Goal: Task Accomplishment & Management: Manage account settings

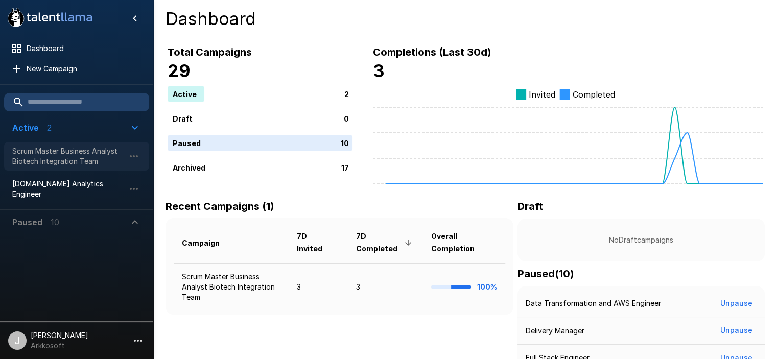
click at [107, 154] on span "Scrum Master Business Analyst Biotech Integration Team" at bounding box center [68, 156] width 112 height 20
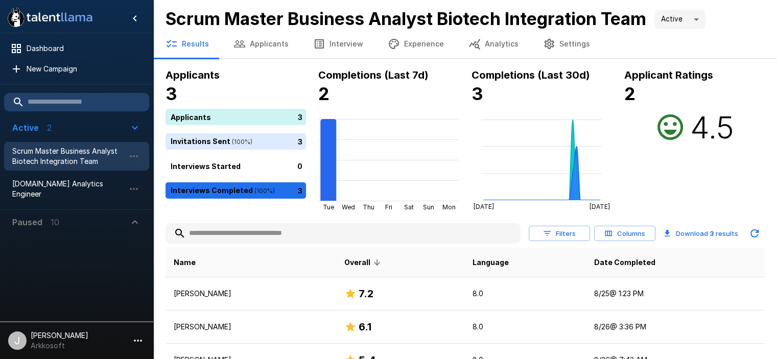
scroll to position [51, 0]
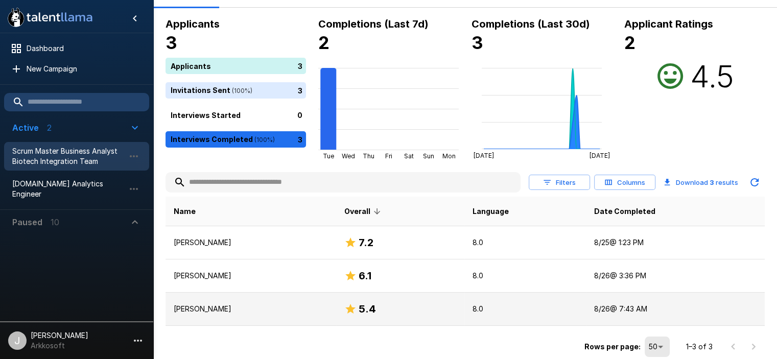
click at [196, 304] on p "John Berger" at bounding box center [251, 309] width 154 height 10
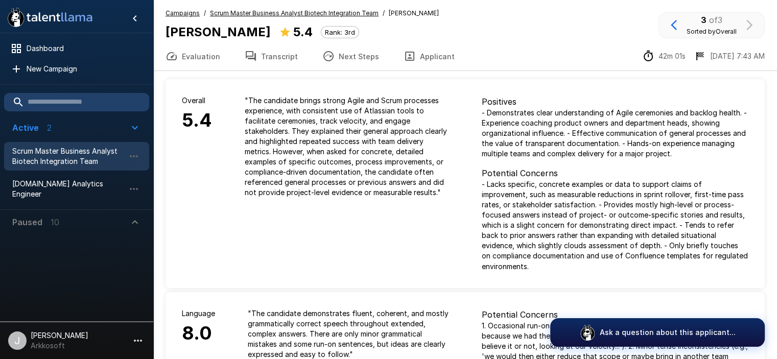
click at [390, 12] on span "John Berger" at bounding box center [414, 13] width 50 height 10
click at [416, 58] on button "Applicant" at bounding box center [429, 56] width 76 height 29
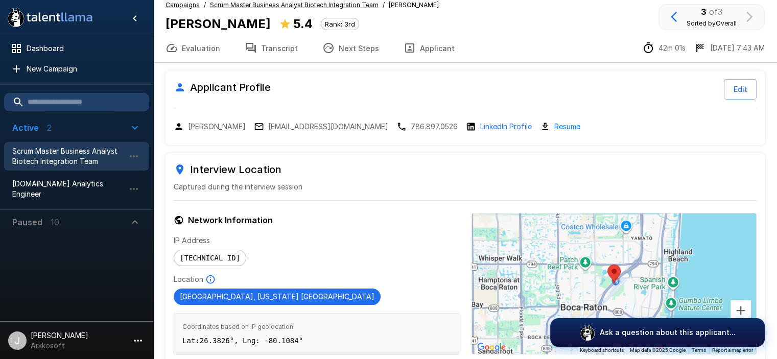
scroll to position [9, 0]
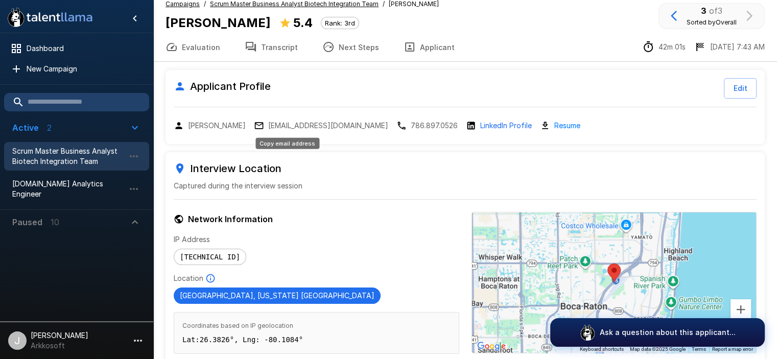
click at [325, 126] on p "johnbergerit@gmail.com" at bounding box center [328, 126] width 120 height 10
click at [360, 2] on u "Scrum Master Business Analyst Biotech Integration Team" at bounding box center [294, 4] width 169 height 8
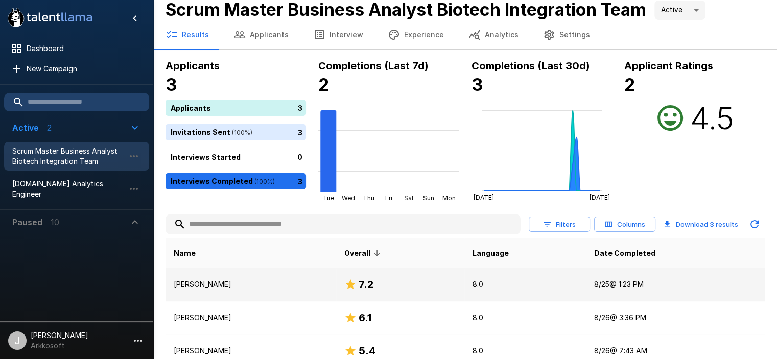
click at [205, 290] on td "Joel A. Padron" at bounding box center [250, 284] width 171 height 33
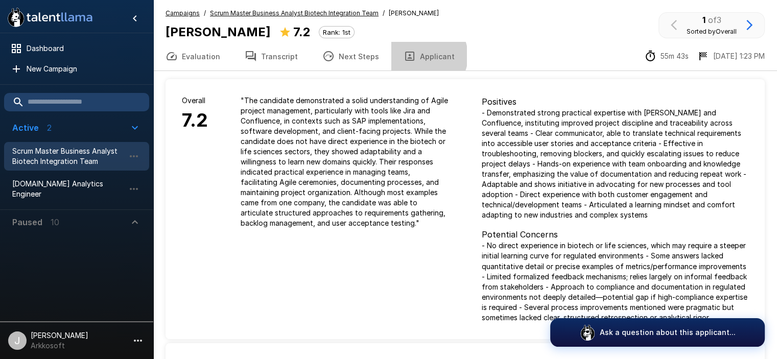
click at [417, 56] on button "Applicant" at bounding box center [429, 56] width 76 height 29
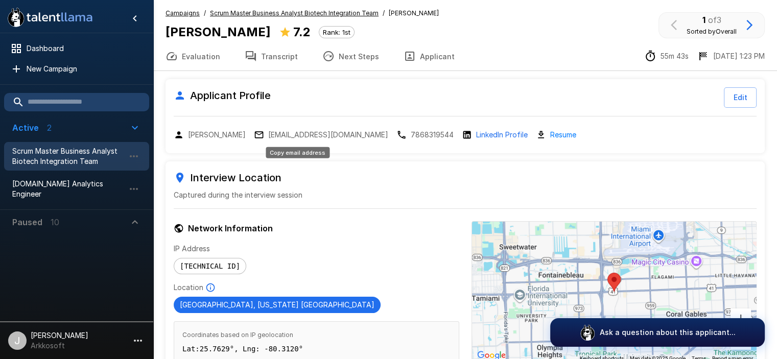
click at [277, 136] on p "joelpadronbls@gmail.com" at bounding box center [328, 135] width 120 height 10
click at [338, 8] on span "Scrum Master Business Analyst Biotech Integration Team" at bounding box center [294, 13] width 169 height 10
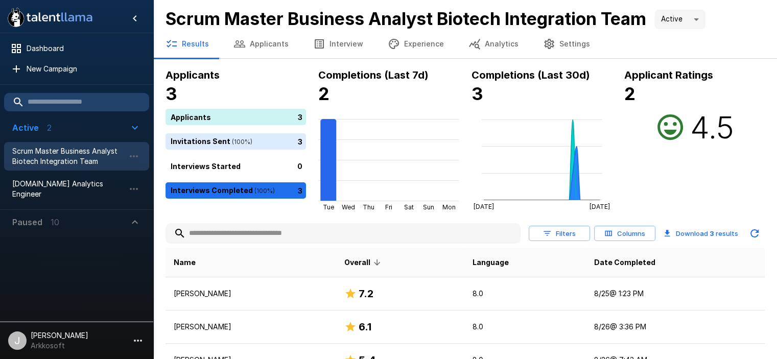
scroll to position [51, 0]
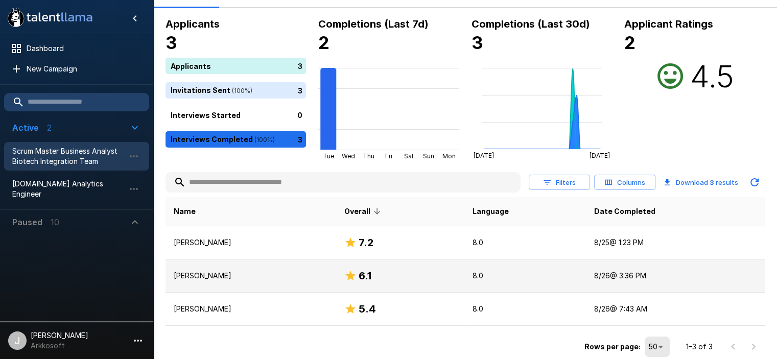
click at [209, 277] on p "Ricardo Ferris" at bounding box center [251, 276] width 154 height 10
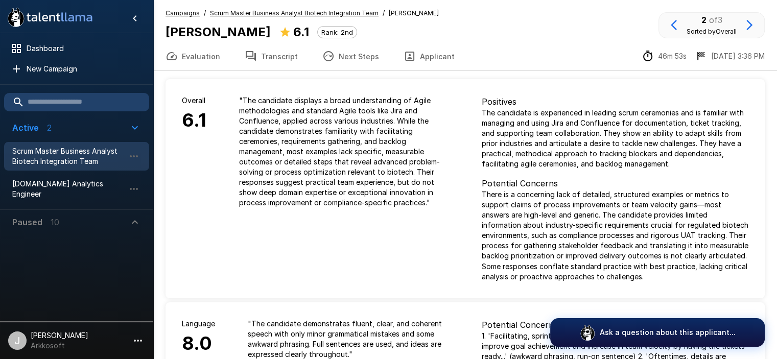
click at [403, 59] on icon "button" at bounding box center [409, 56] width 12 height 12
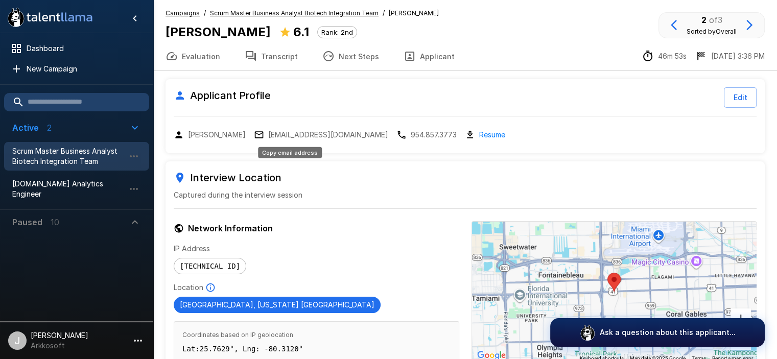
click at [274, 137] on p "rferris2113@gmail.com" at bounding box center [328, 135] width 120 height 10
